Goal: Task Accomplishment & Management: Manage account settings

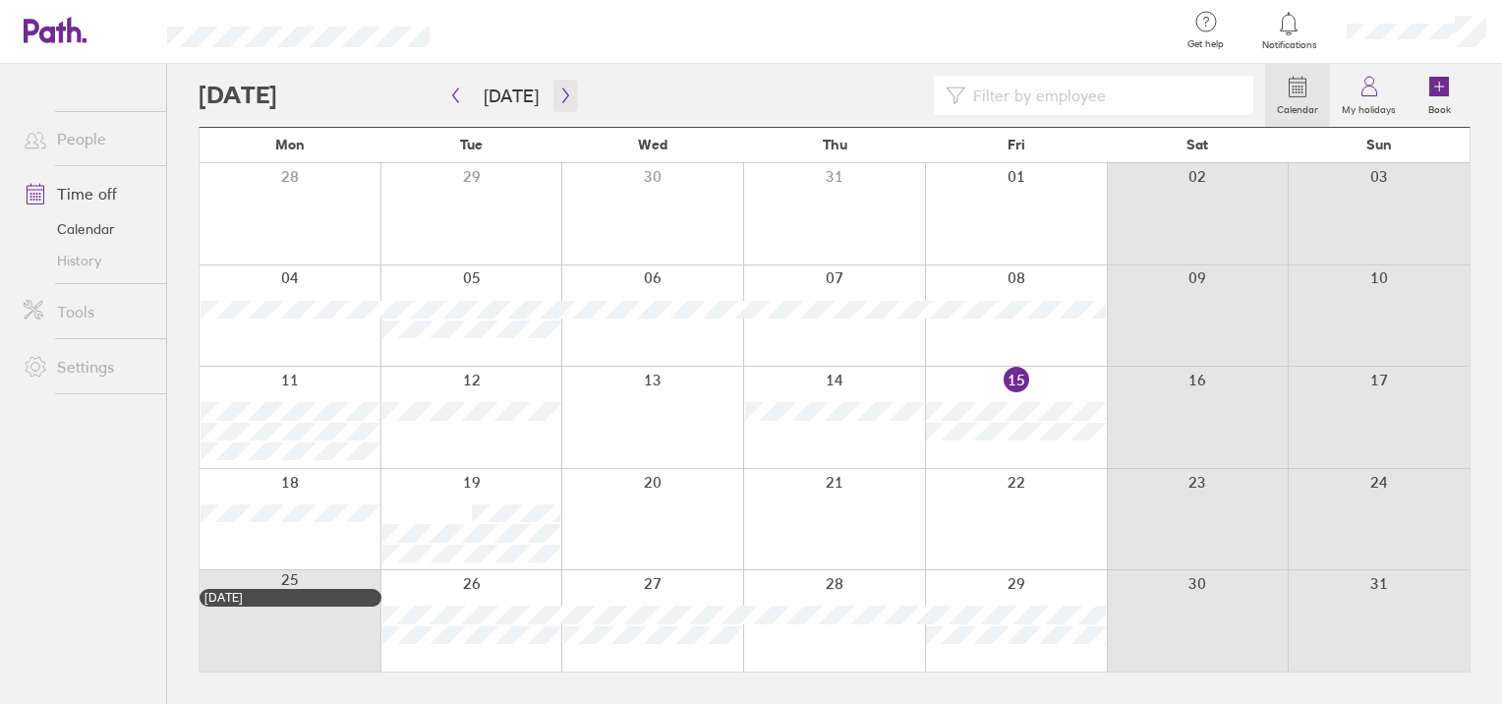
click at [565, 100] on icon "button" at bounding box center [565, 95] width 15 height 16
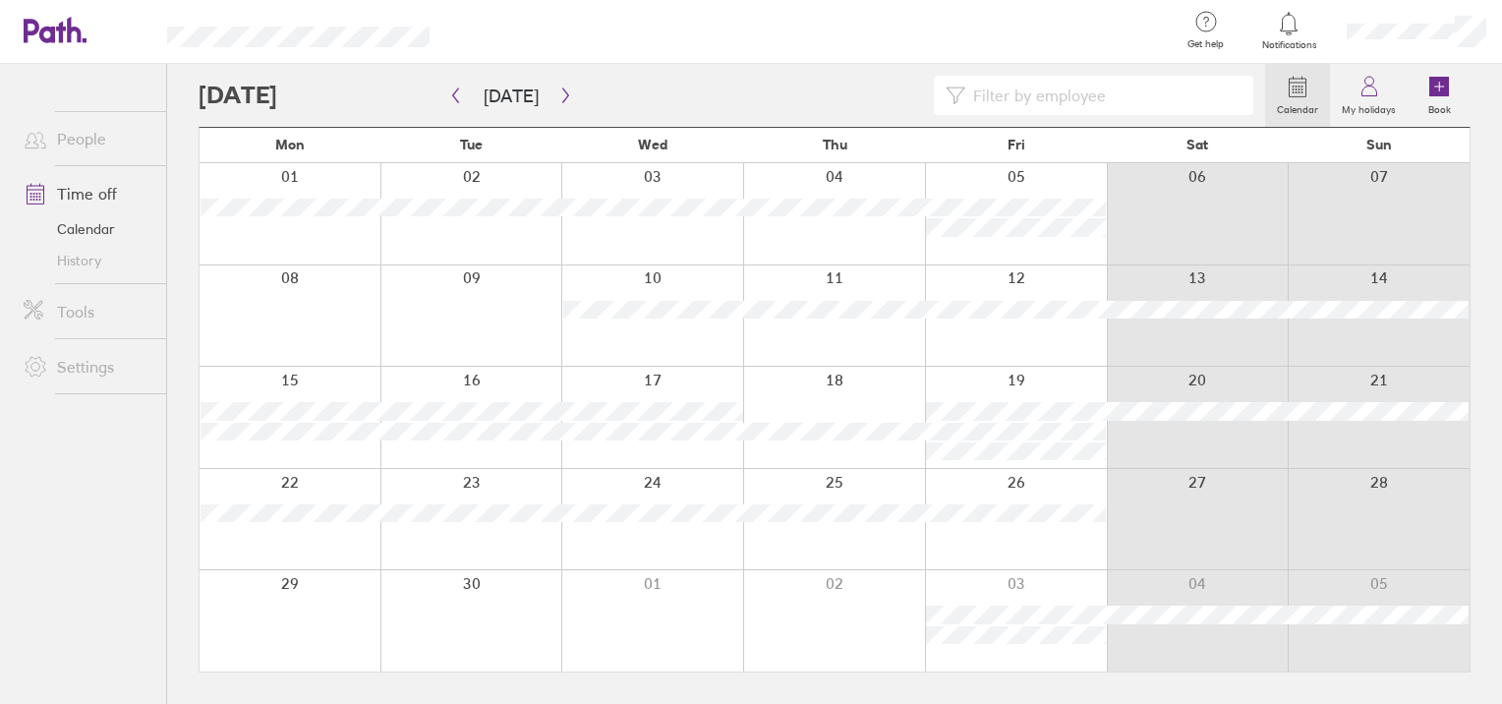
drag, startPoint x: 1362, startPoint y: 95, endPoint x: 1071, endPoint y: 200, distance: 309.1
click at [1362, 95] on icon at bounding box center [1369, 92] width 15 height 10
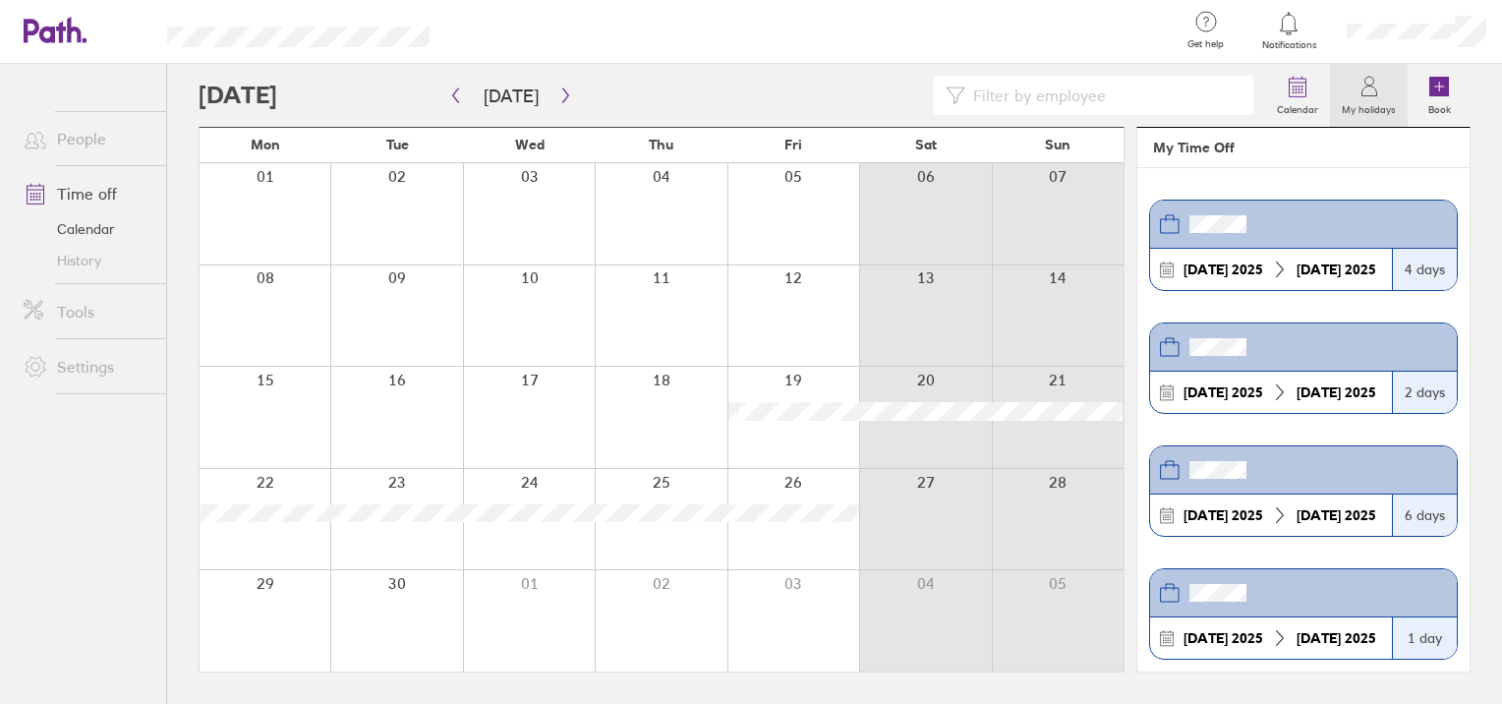
scroll to position [98, 0]
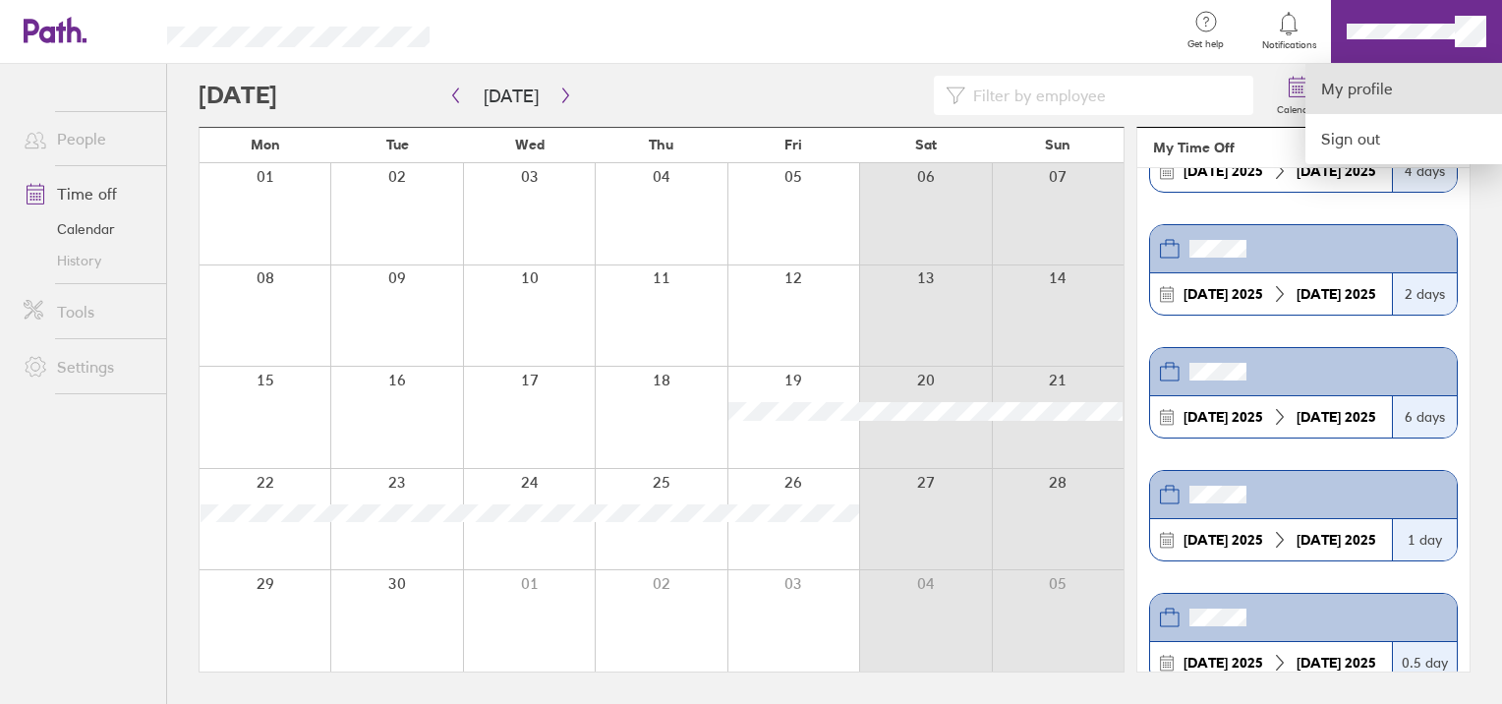
click at [1355, 97] on link "My profile" at bounding box center [1404, 89] width 197 height 50
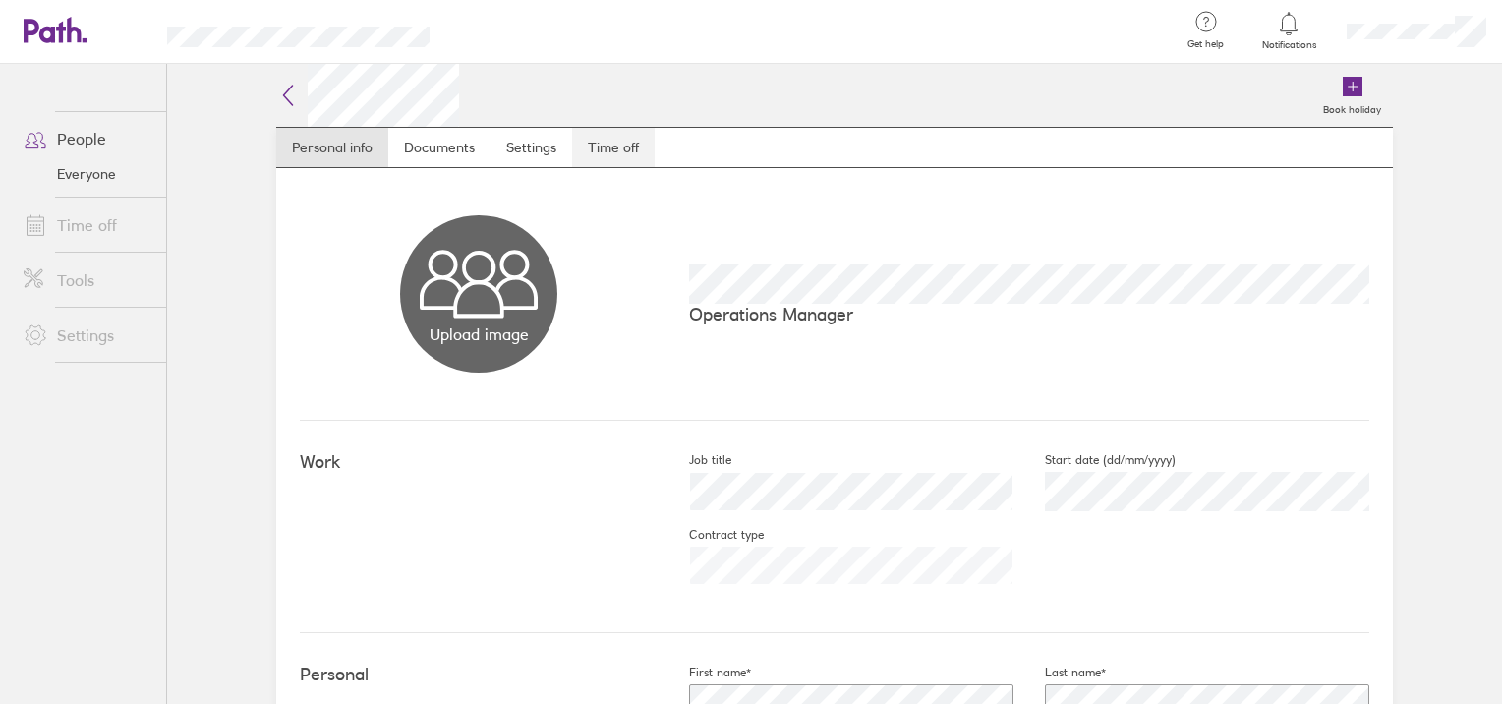
click at [613, 142] on link "Time off" at bounding box center [613, 147] width 83 height 39
